Goal: Information Seeking & Learning: Learn about a topic

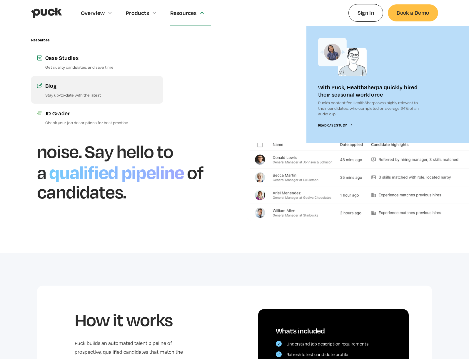
click at [63, 90] on link "Blog Stay up-to-date with the latest" at bounding box center [97, 90] width 132 height 28
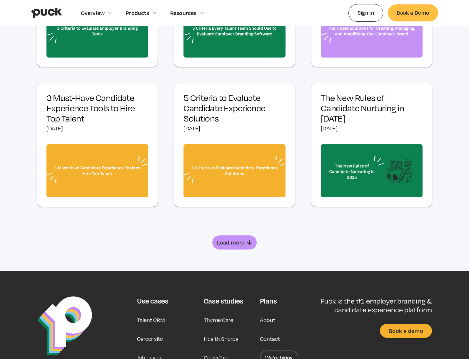
scroll to position [345, 0]
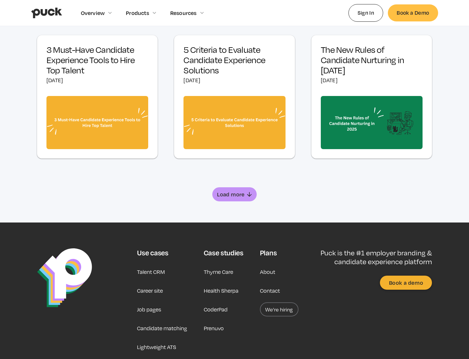
click at [232, 196] on div "Load more" at bounding box center [231, 195] width 28 height 6
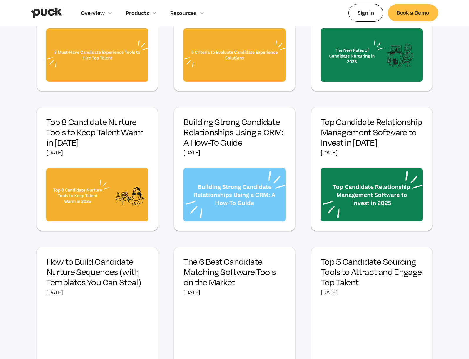
scroll to position [491, 0]
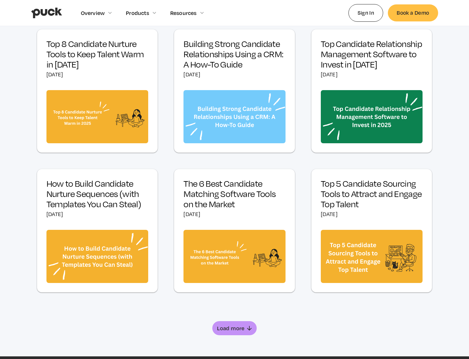
click at [221, 215] on div "[DATE]" at bounding box center [234, 214] width 102 height 6
